Goal: Transaction & Acquisition: Download file/media

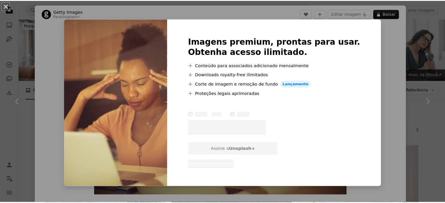
scroll to position [1773, 0]
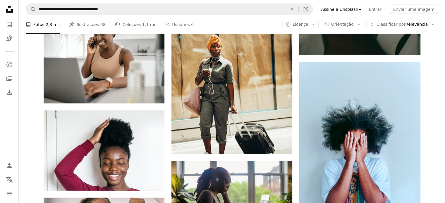
scroll to position [3967, 0]
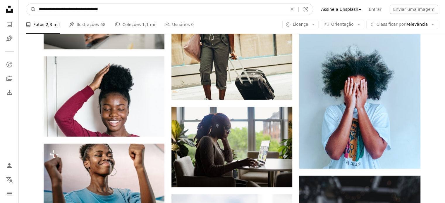
drag, startPoint x: 121, startPoint y: 9, endPoint x: 0, endPoint y: 28, distance: 122.0
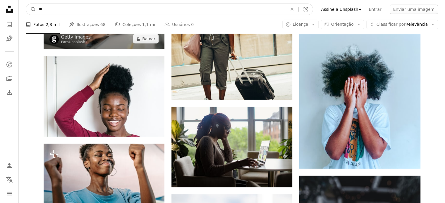
type input "*"
type input "**********"
click button "A magnifying glass" at bounding box center [31, 9] width 10 height 11
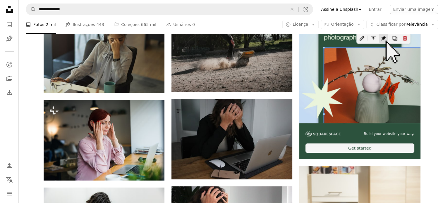
scroll to position [146, 0]
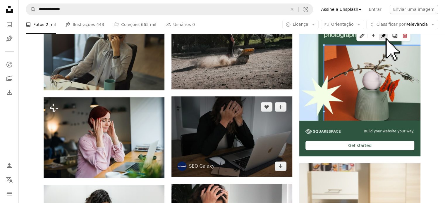
click at [258, 128] on img at bounding box center [231, 137] width 121 height 80
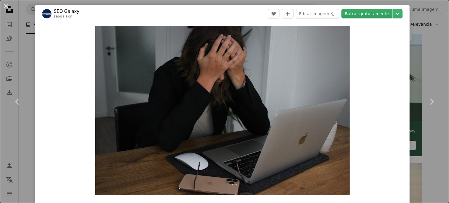
click at [373, 15] on link "Baixar gratuitamente" at bounding box center [367, 13] width 51 height 9
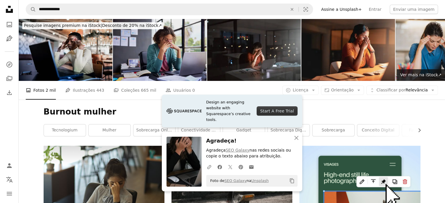
click at [89, 59] on img at bounding box center [66, 50] width 94 height 62
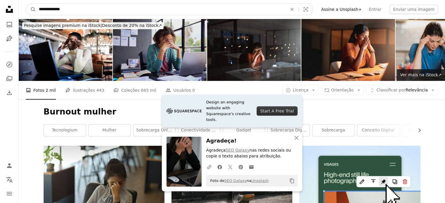
drag, startPoint x: 111, startPoint y: 8, endPoint x: 0, endPoint y: -16, distance: 113.3
type input "*******"
click at [26, 4] on button "A magnifying glass" at bounding box center [31, 9] width 10 height 11
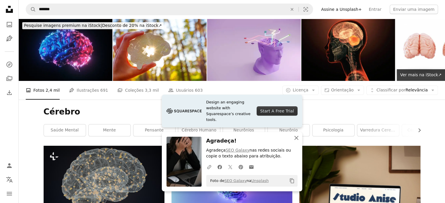
click at [300, 134] on button "An X shape Fechar" at bounding box center [297, 138] width 12 height 12
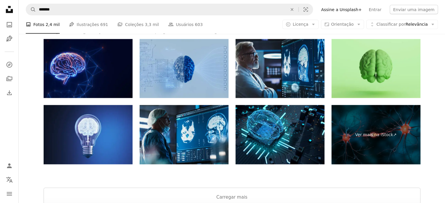
scroll to position [1170, 0]
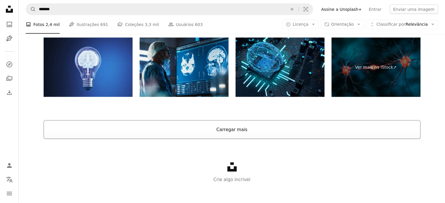
click at [247, 132] on button "Carregar mais" at bounding box center [232, 130] width 377 height 19
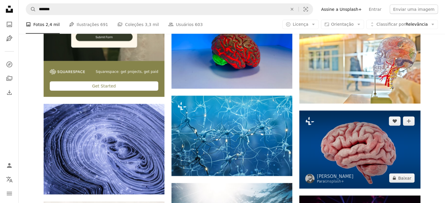
click at [376, 154] on img at bounding box center [359, 150] width 121 height 78
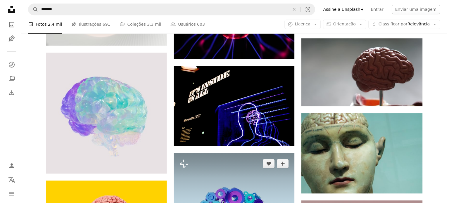
scroll to position [527, 0]
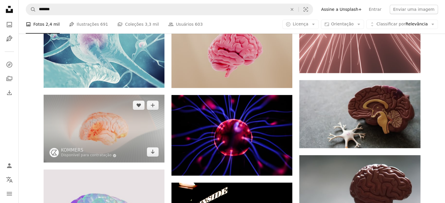
click at [138, 134] on img at bounding box center [104, 129] width 121 height 68
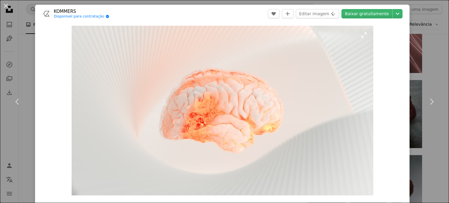
scroll to position [29, 0]
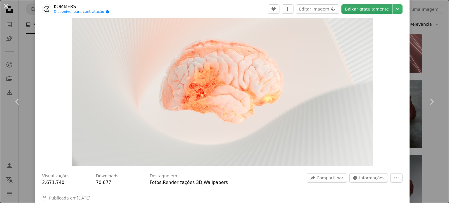
click at [359, 11] on link "Baixar gratuitamente" at bounding box center [367, 8] width 51 height 9
